Goal: Find specific page/section: Find specific page/section

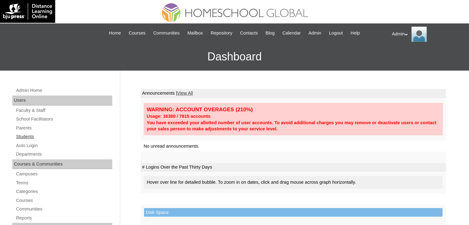
click at [28, 136] on link "Students" at bounding box center [63, 137] width 97 height 8
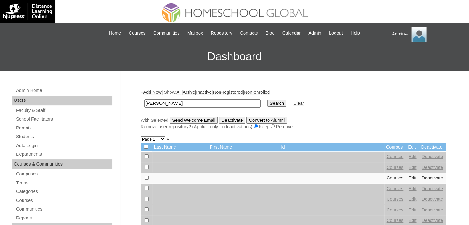
type input "[PERSON_NAME]"
click at [267, 101] on input "Search" at bounding box center [276, 103] width 19 height 7
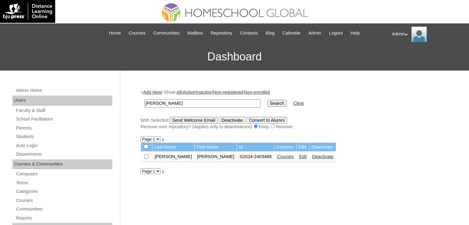
click at [277, 155] on link "Courses" at bounding box center [285, 156] width 17 height 5
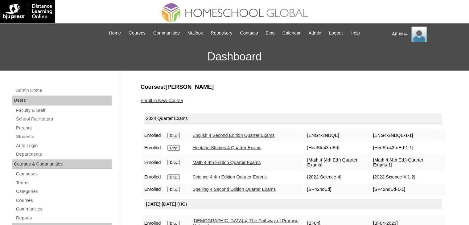
scroll to position [42, 0]
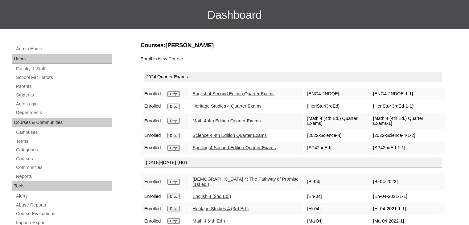
click at [239, 93] on link "English 4 Second Edition Quarter Exams" at bounding box center [234, 93] width 82 height 5
click at [229, 150] on link "Spelling 4 Second Edition Quarter Exams" at bounding box center [234, 147] width 83 height 5
click at [229, 123] on link "Math 4 4th Edition Quarter Exams" at bounding box center [227, 120] width 68 height 5
click at [230, 138] on link "Science 4 4th Edition Quarter Exams" at bounding box center [230, 135] width 74 height 5
click at [223, 108] on link "Heritage Studies 4 Quarter Exams" at bounding box center [227, 105] width 69 height 5
